Goal: Transaction & Acquisition: Purchase product/service

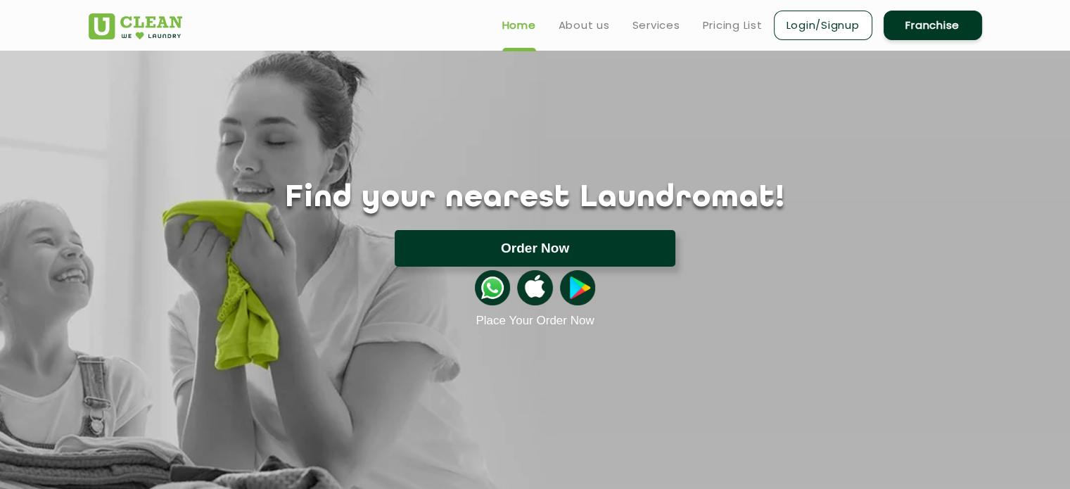
click at [474, 243] on button "Order Now" at bounding box center [535, 248] width 281 height 37
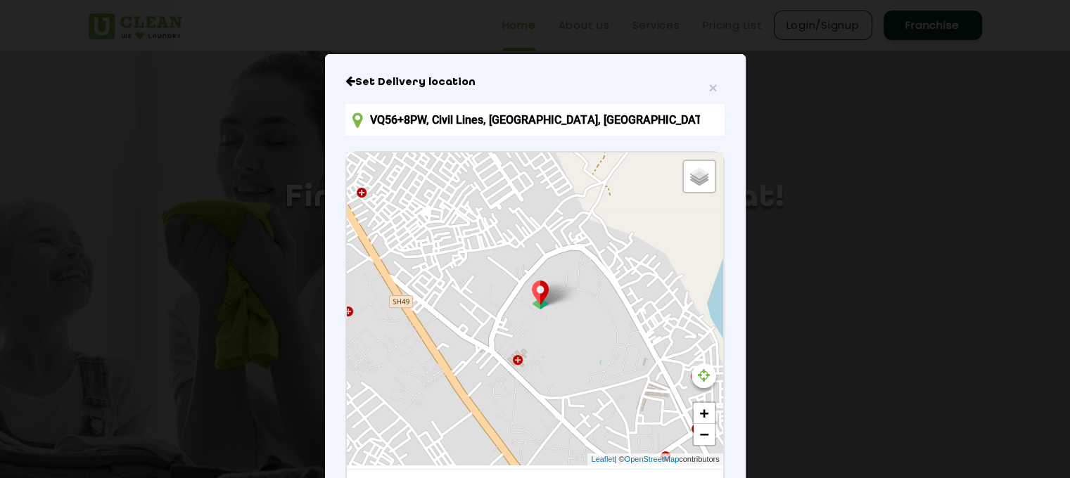
scroll to position [42, 0]
click at [604, 119] on input "VQ56+8PW, Civil Lines, [GEOGRAPHIC_DATA], [GEOGRAPHIC_DATA] 244001, [GEOGRAPHIC…" at bounding box center [534, 120] width 379 height 32
click at [690, 117] on input "VQ56+8PW, Civil Lines, [GEOGRAPHIC_DATA], [GEOGRAPHIC_DATA] 244001, [GEOGRAPHIC…" at bounding box center [534, 120] width 379 height 32
type input "V"
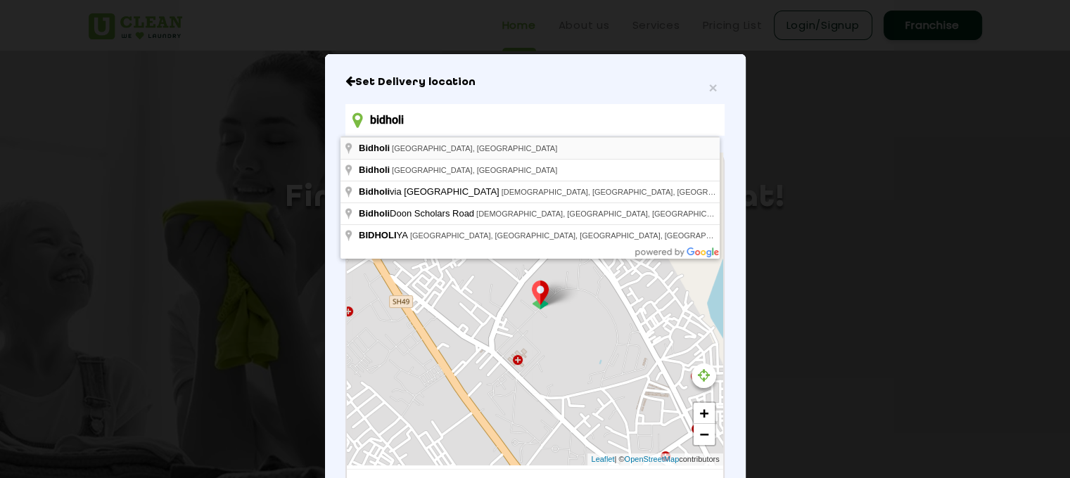
type input "Bidholi, Uttarakhand, India"
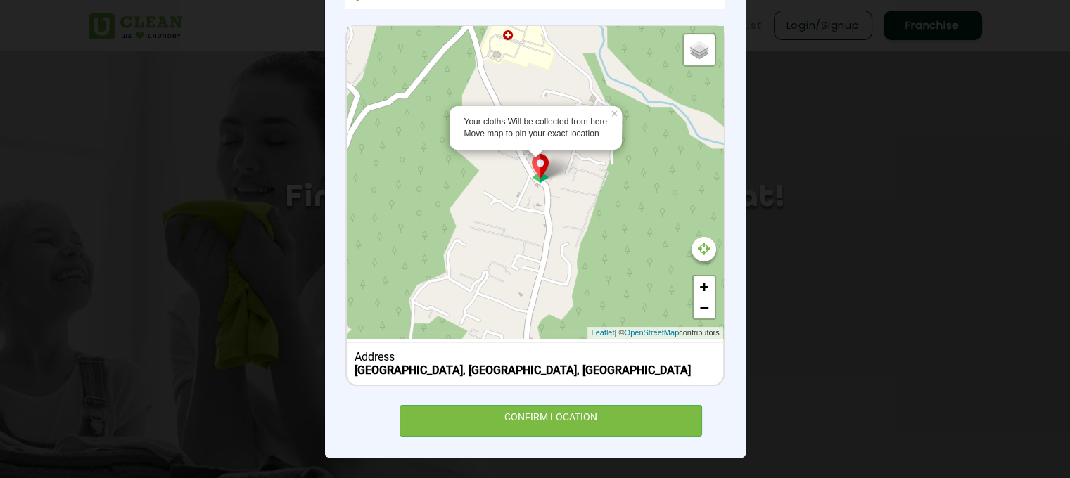
scroll to position [170, 0]
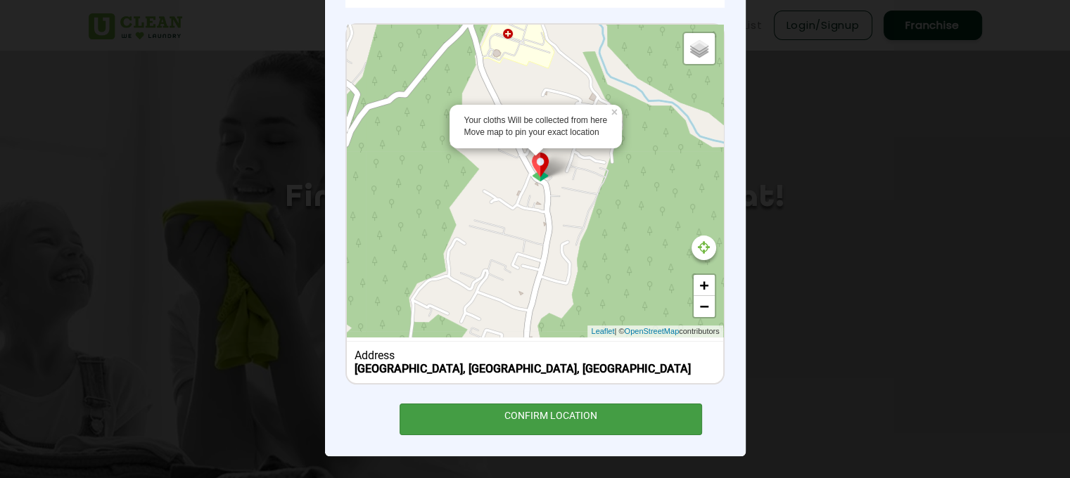
click at [529, 421] on div "CONFIRM LOCATION" at bounding box center [551, 420] width 303 height 32
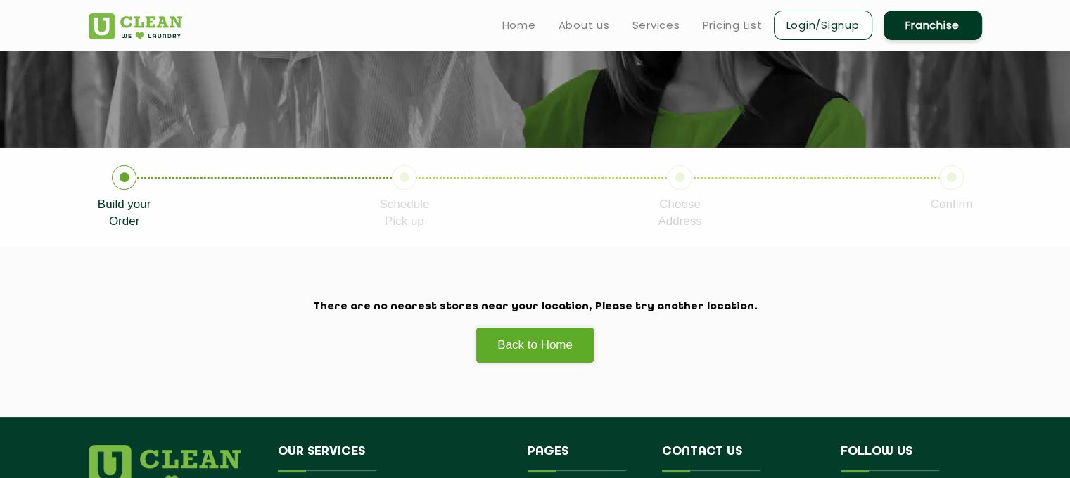
scroll to position [160, 0]
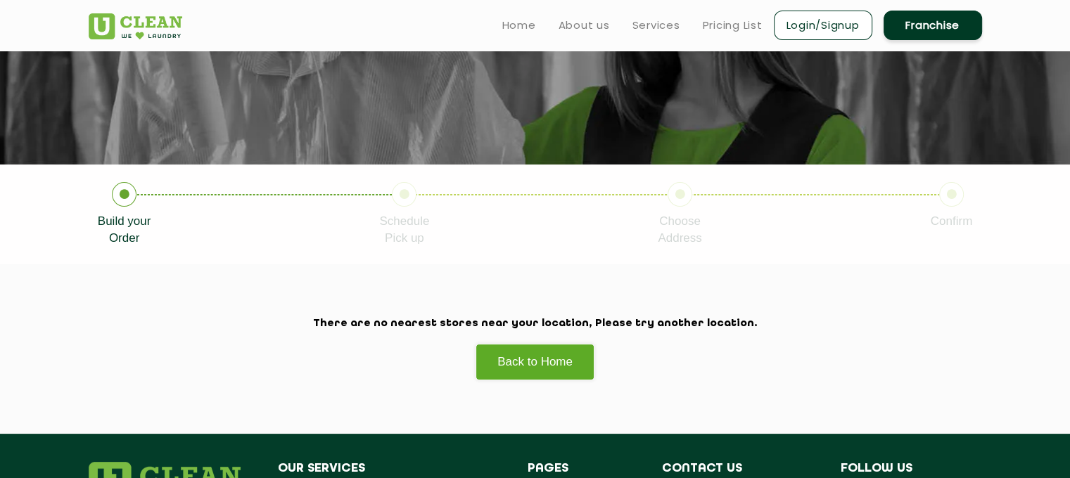
click at [122, 193] on icon at bounding box center [124, 194] width 25 height 25
click at [403, 199] on icon at bounding box center [404, 194] width 25 height 25
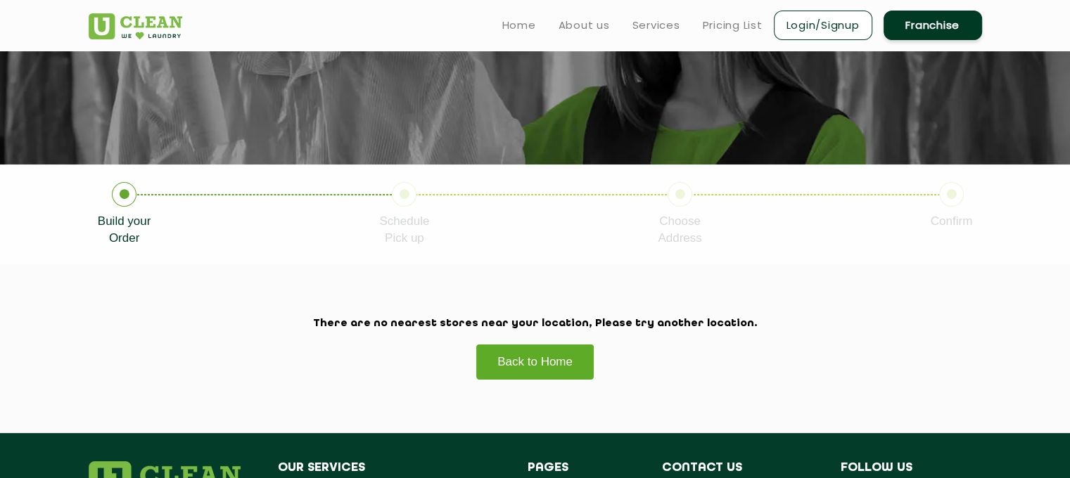
click at [546, 360] on link "Back to Home" at bounding box center [535, 362] width 119 height 36
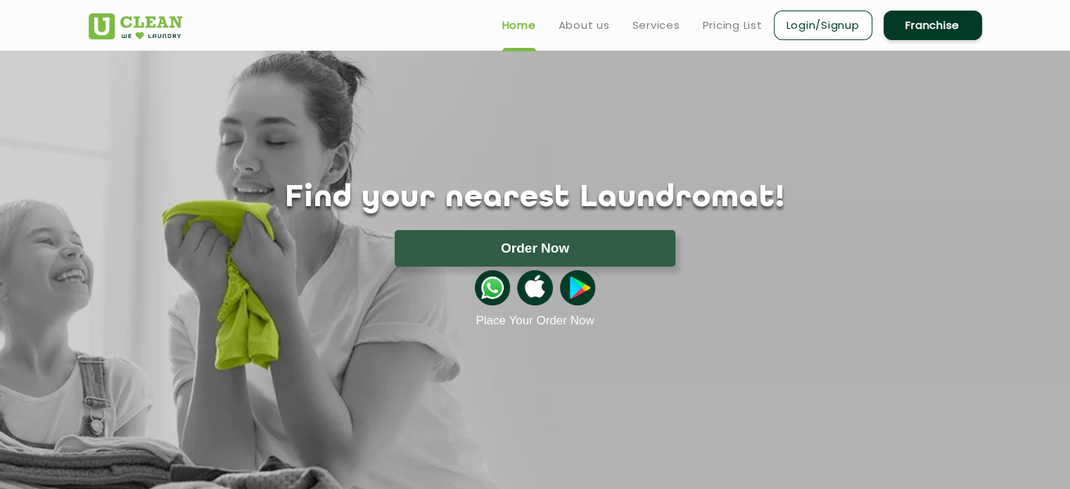
click at [473, 255] on button "Order Now" at bounding box center [535, 248] width 281 height 37
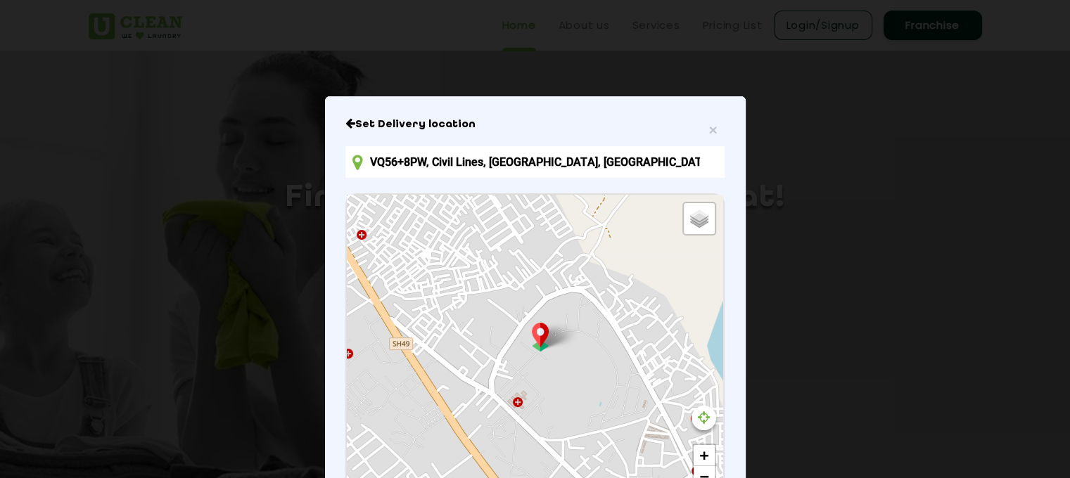
click at [693, 164] on input "VQ56+8PW, Civil Lines, [GEOGRAPHIC_DATA], [GEOGRAPHIC_DATA] 244001, [GEOGRAPHIC…" at bounding box center [534, 162] width 379 height 32
type input "V"
type input "a"
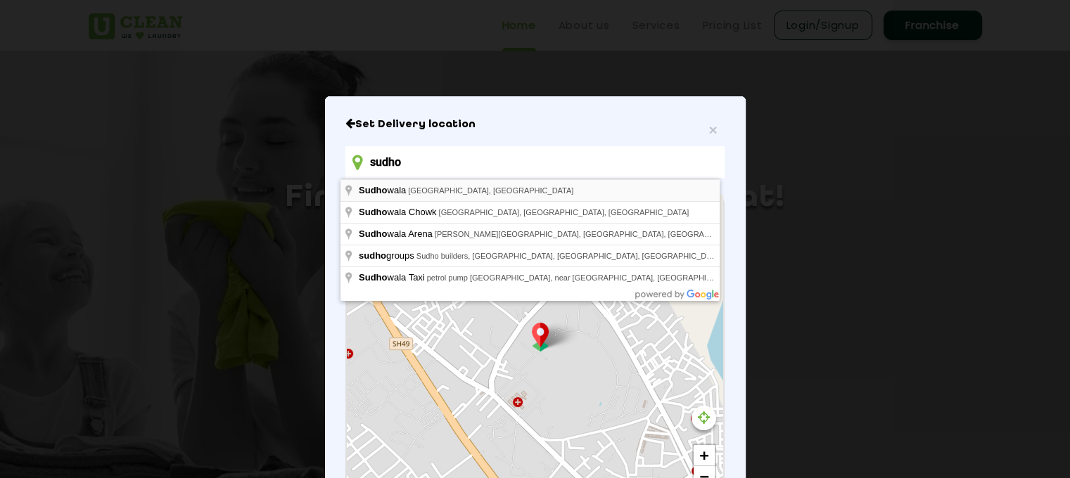
type input "[GEOGRAPHIC_DATA], [GEOGRAPHIC_DATA], [GEOGRAPHIC_DATA]"
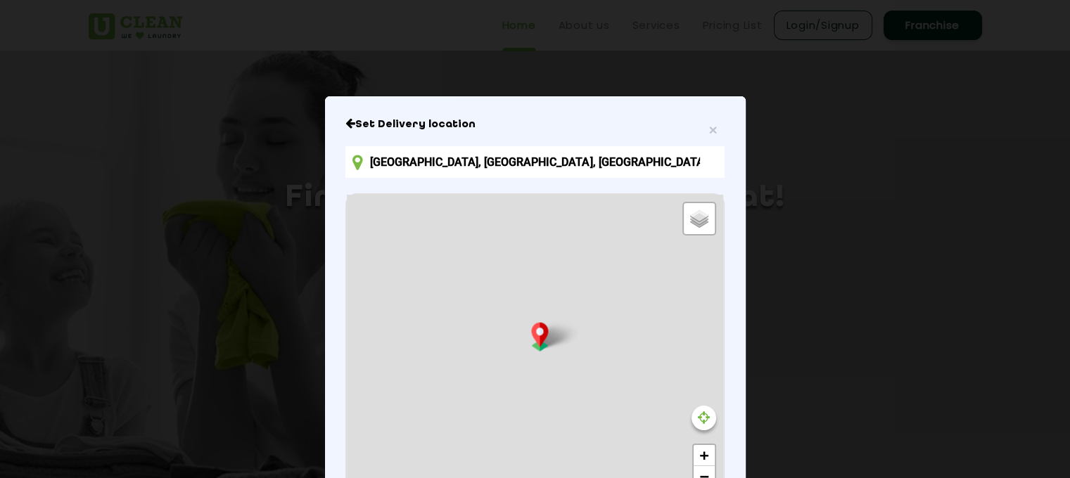
scroll to position [170, 0]
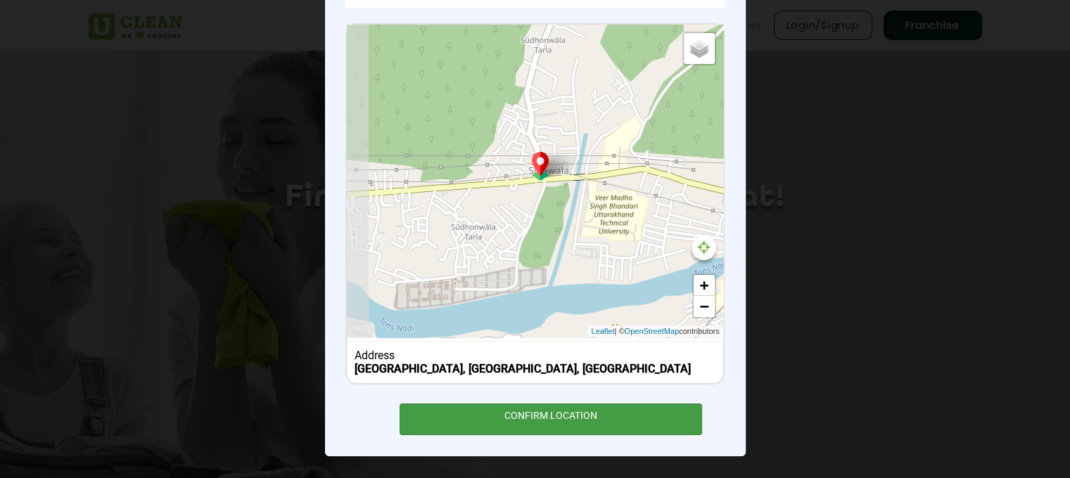
click at [509, 429] on div "CONFIRM LOCATION" at bounding box center [551, 420] width 303 height 32
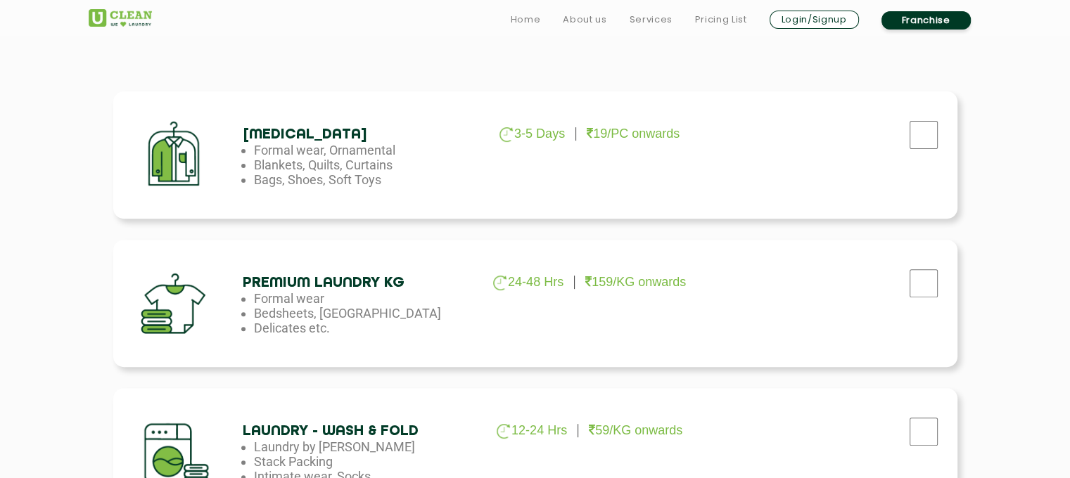
scroll to position [471, 0]
